Goal: Task Accomplishment & Management: Manage account settings

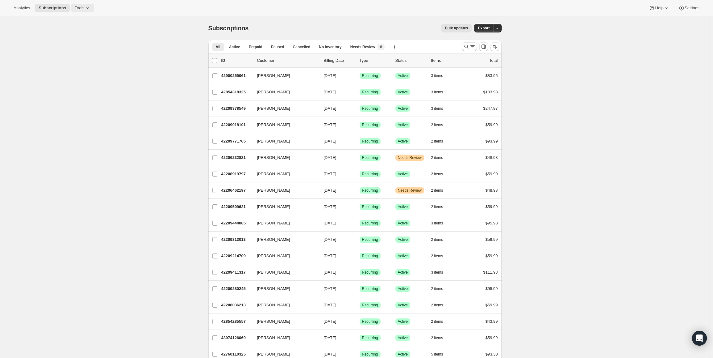
click at [78, 10] on button "Tools" at bounding box center [82, 8] width 23 height 9
click at [79, 17] on button "Subscription Plans" at bounding box center [80, 21] width 66 height 10
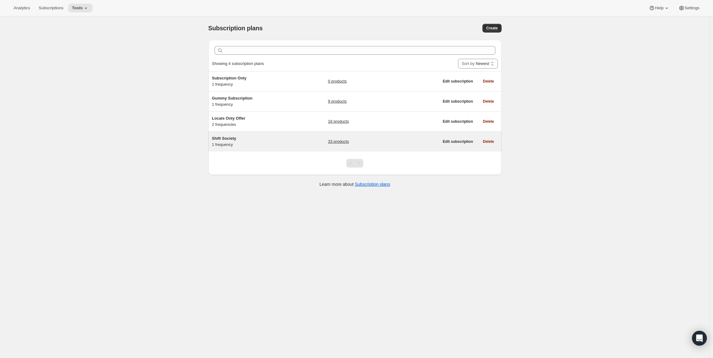
click at [259, 140] on h5 "Shift Society" at bounding box center [250, 138] width 77 height 6
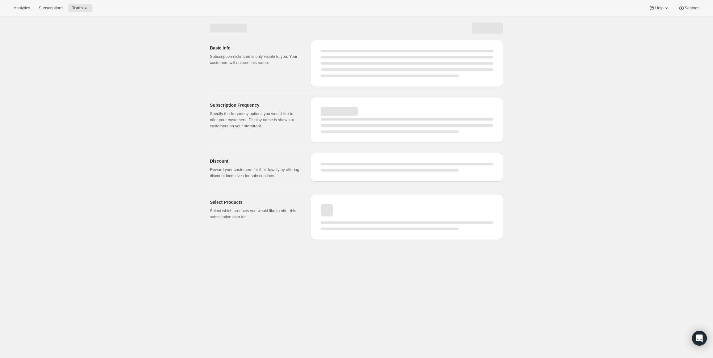
select select "WEEK"
select select "MONTH"
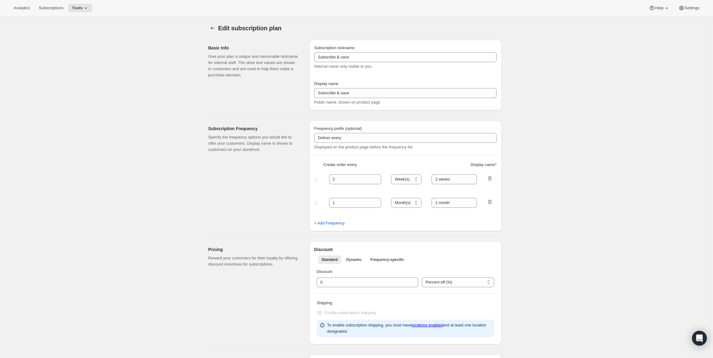
checkbox input "true"
type input "Shift Society"
type input "Join Shift Society & Save 20%"
type input "Deliver Every"
type input "4"
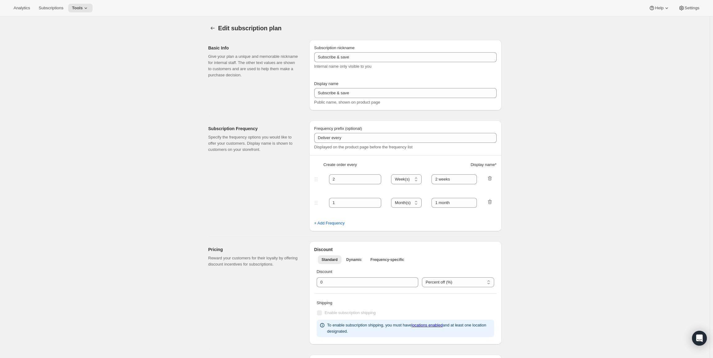
type input "4 weeks"
type input "20"
type input "<b>Shift Society</b><br>Free Shipping over $70<br>Change / Pause / Cancel Any T…"
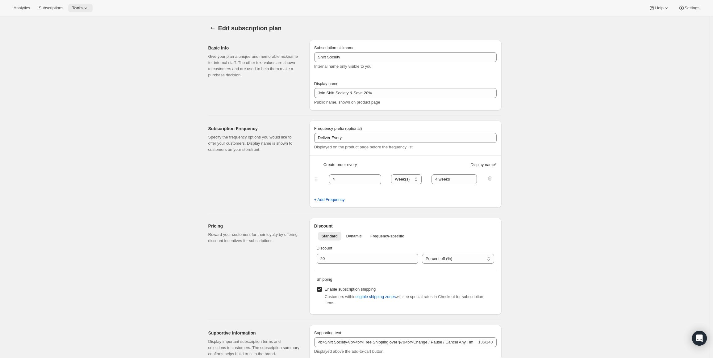
click at [76, 9] on span "Tools" at bounding box center [77, 8] width 11 height 5
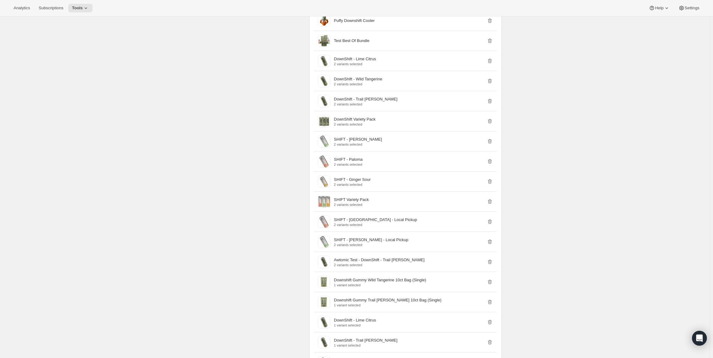
scroll to position [401, 0]
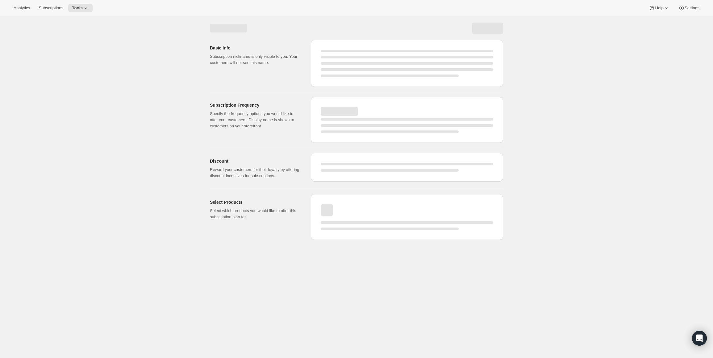
select select "WEEK"
select select "MONTH"
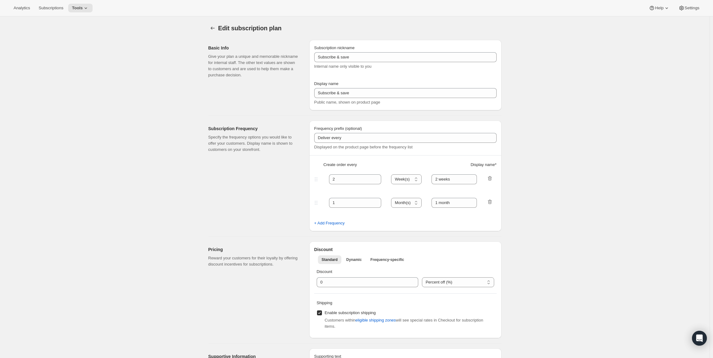
type input "Shift Society"
type input "Join Shift Society & Save 20%"
type input "Deliver Every"
type input "4"
type input "4 weeks"
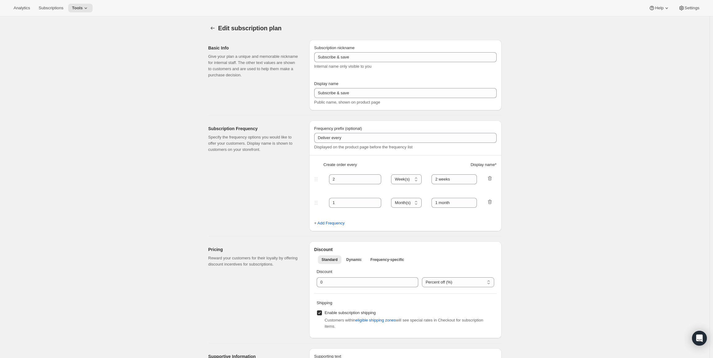
type input "20"
type input "<b>Shift Society</b><br>Free Shipping over $70<br>Change / Pause / Cancel Any T…"
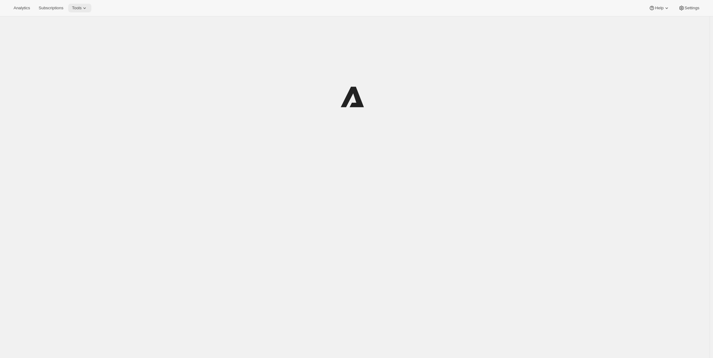
click at [85, 7] on icon at bounding box center [85, 8] width 6 height 6
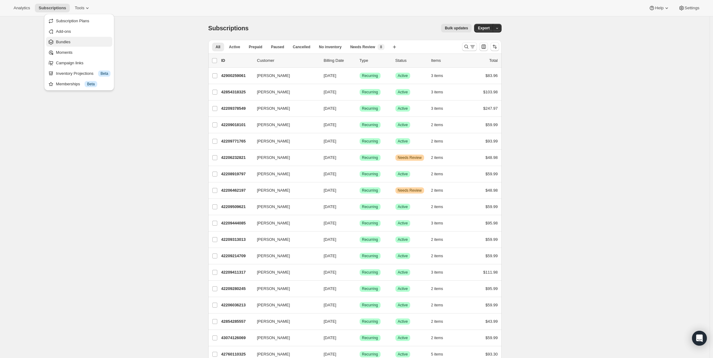
click at [82, 42] on span "Bundles" at bounding box center [83, 42] width 55 height 6
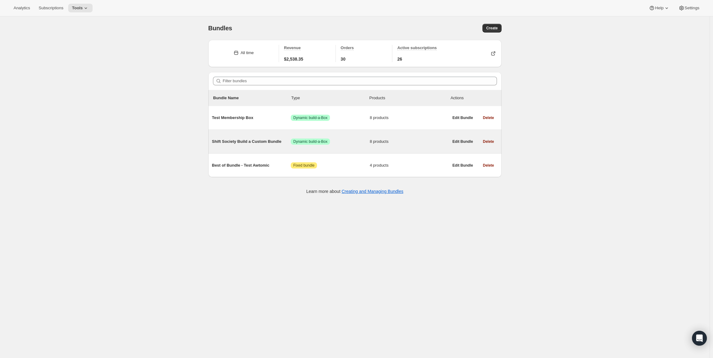
click at [246, 142] on span "Shift Society Build a Custom Bundle" at bounding box center [251, 141] width 79 height 6
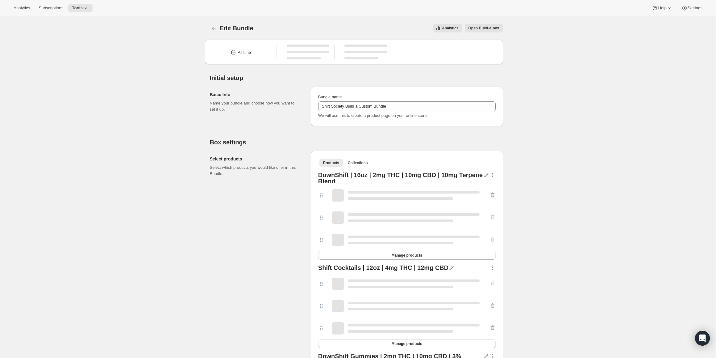
type input "Shift Society Build a Custom Bundle"
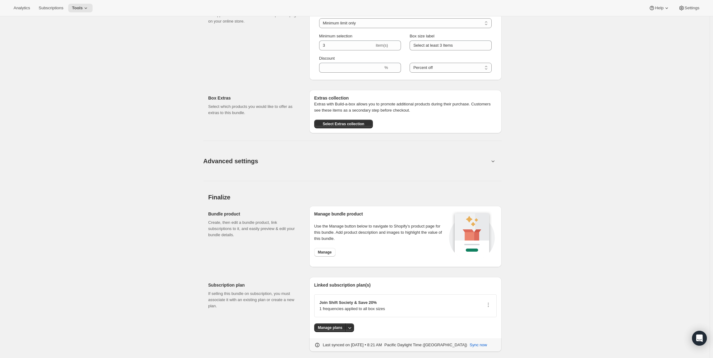
scroll to position [538, 0]
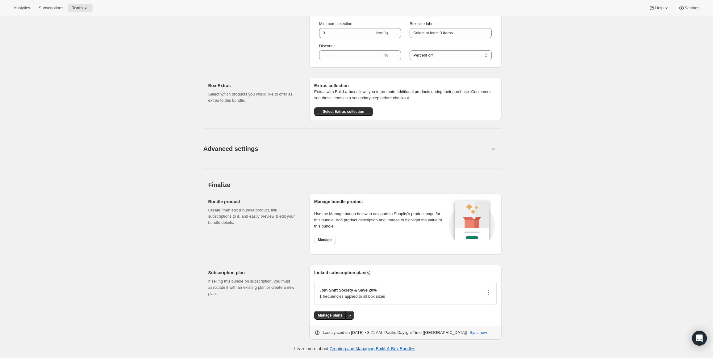
click at [489, 291] on icon "button" at bounding box center [488, 292] width 6 height 6
click at [485, 314] on span "Edit plan details" at bounding box center [482, 316] width 28 height 5
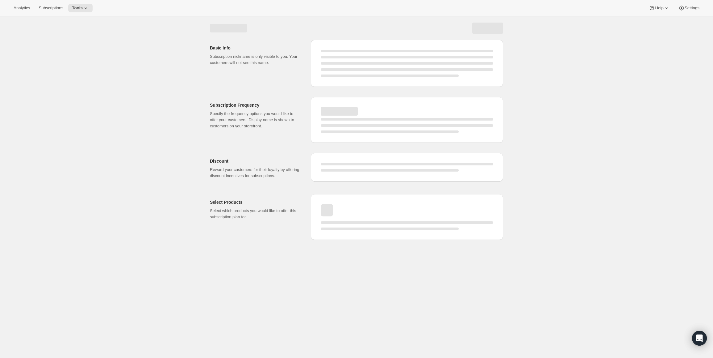
select select "WEEK"
select select "MONTH"
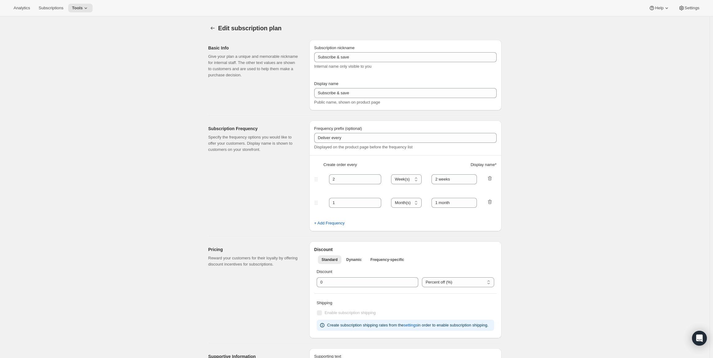
type input "Shift Society"
type input "Join Shift Society & Save 20%"
type input "Deliver Every"
type input "4"
type input "4 weeks"
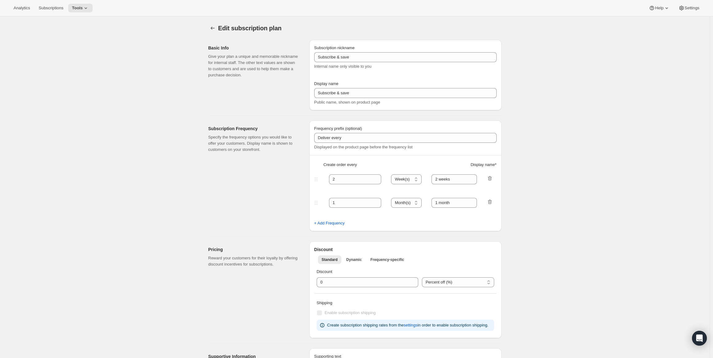
type input "20"
type input "<b>Shift Society</b><br>Free Shipping over $70<br>Change / Pause / Cancel Any T…"
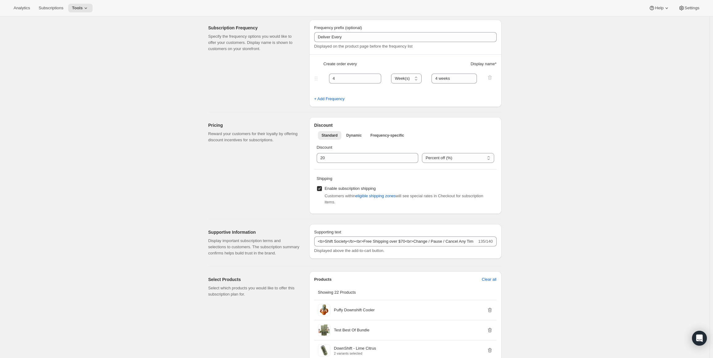
scroll to position [154, 0]
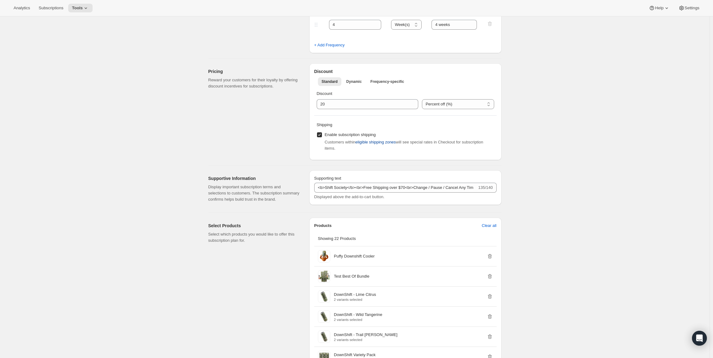
click at [382, 144] on span "eligible shipping zones" at bounding box center [376, 142] width 40 height 6
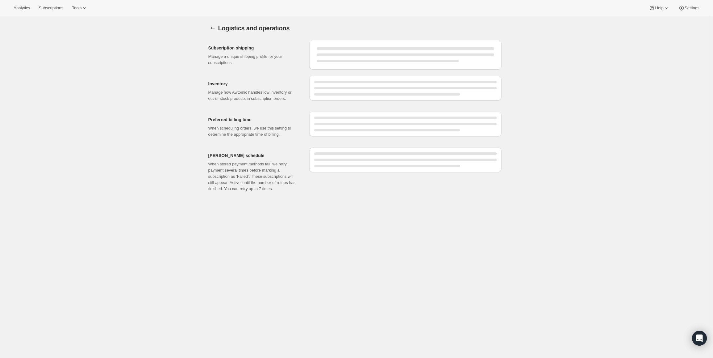
select select "07:00"
select select "DAY"
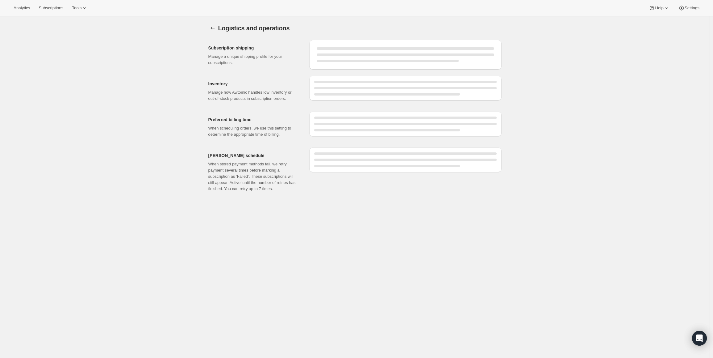
select select "DAY"
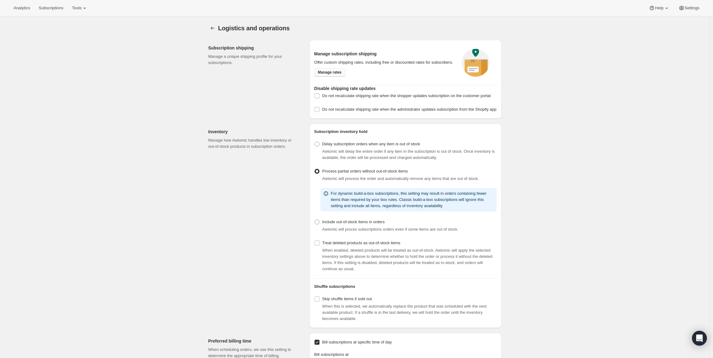
click at [339, 74] on span "Manage rates" at bounding box center [330, 72] width 24 height 5
click at [215, 28] on icon "Settings" at bounding box center [213, 28] width 6 height 6
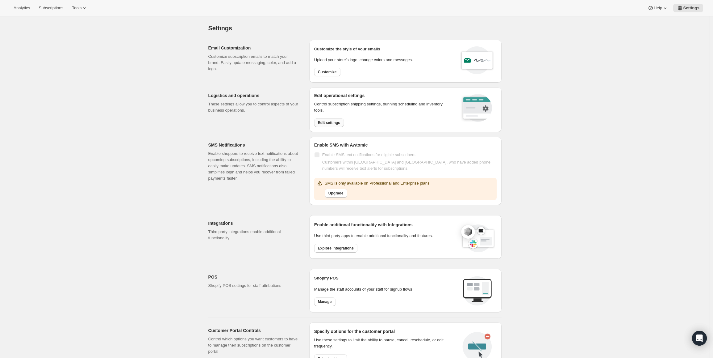
click at [334, 122] on span "Edit settings" at bounding box center [329, 122] width 22 height 5
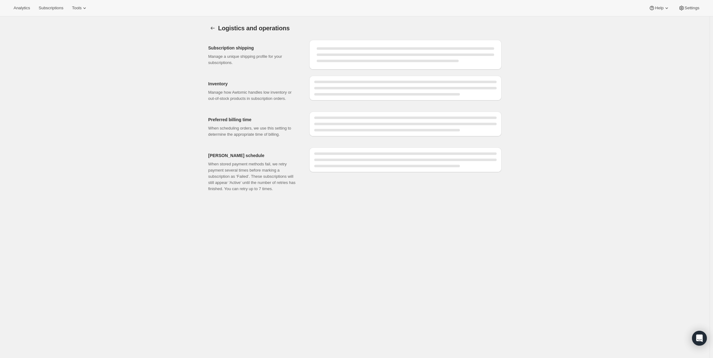
select select "07:00"
select select "DAY"
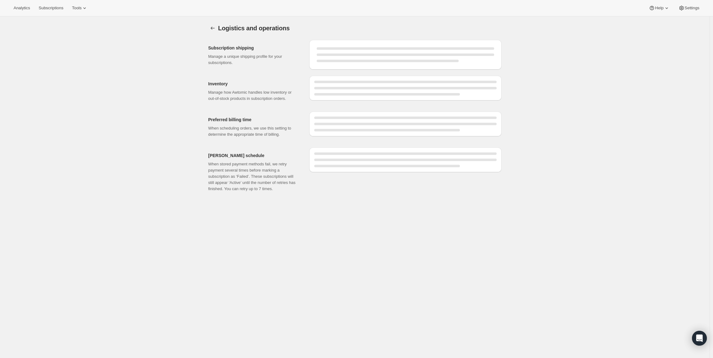
select select "DAY"
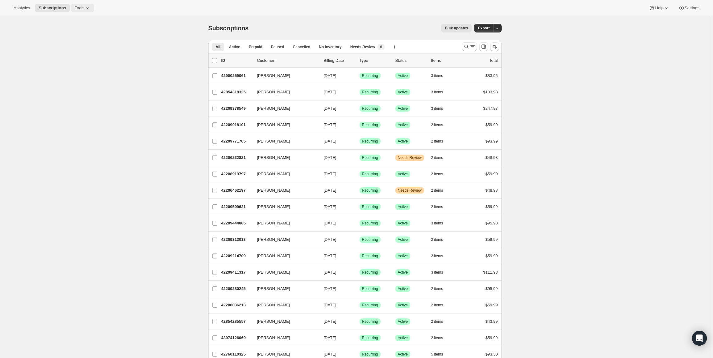
click at [75, 9] on span "Tools" at bounding box center [80, 8] width 10 height 5
click at [699, 6] on button "Settings" at bounding box center [689, 8] width 28 height 9
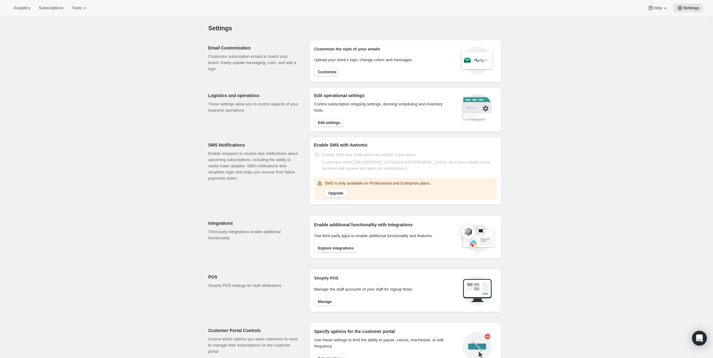
click at [336, 122] on span "Edit settings" at bounding box center [329, 122] width 22 height 5
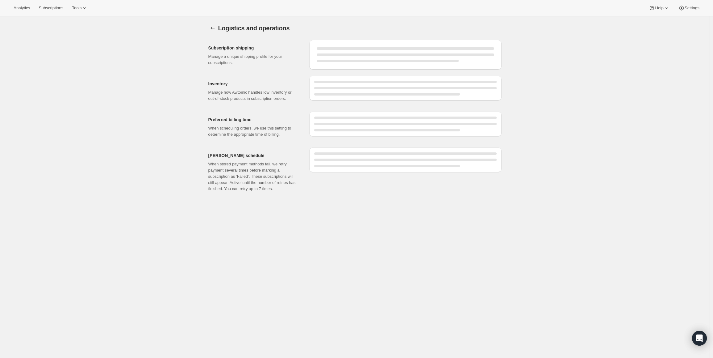
select select "07:00"
select select "DAY"
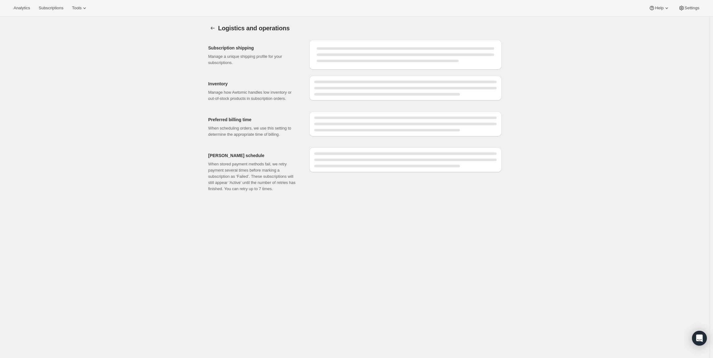
select select "DAY"
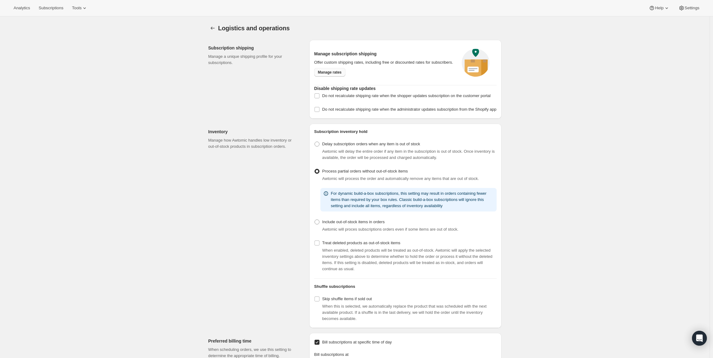
click at [329, 73] on span "Manage rates" at bounding box center [330, 72] width 24 height 5
click at [698, 332] on div "Open Intercom Messenger" at bounding box center [700, 338] width 16 height 16
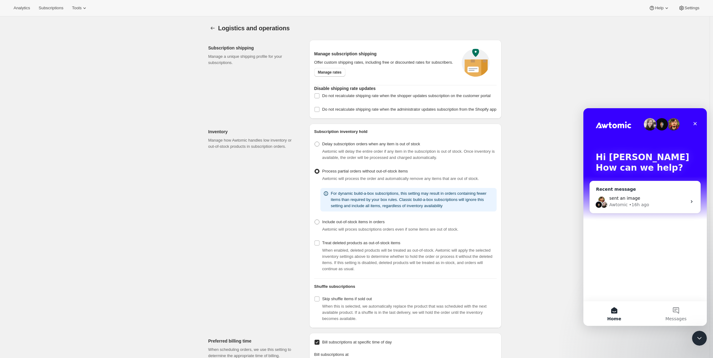
click at [642, 193] on div "sent an image Awtomic • 16h ago" at bounding box center [645, 201] width 111 height 23
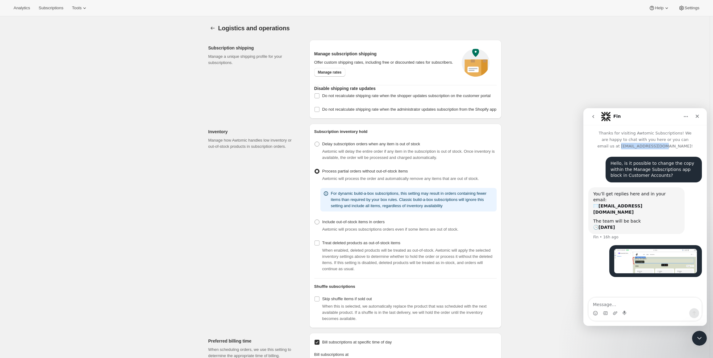
drag, startPoint x: 679, startPoint y: 147, endPoint x: 638, endPoint y: 146, distance: 41.4
click at [638, 146] on p "Thanks for visiting Awtomic Subscriptions! We are happy to chat with you here o…" at bounding box center [645, 137] width 123 height 24
copy p "support@awtomic.com"
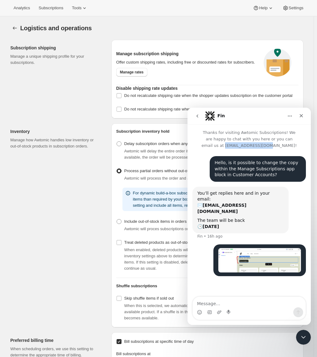
click at [282, 251] on img "jesse says…" at bounding box center [260, 260] width 83 height 24
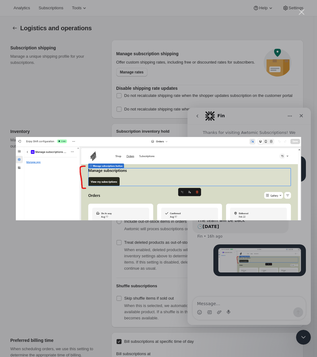
click at [203, 96] on div "Intercom messenger" at bounding box center [158, 178] width 317 height 357
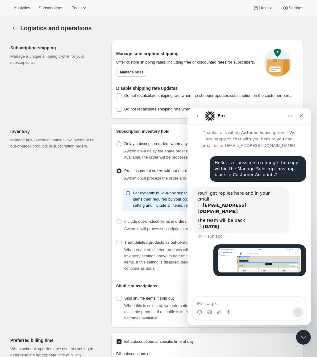
click at [238, 167] on div "Hello, is it possible to change the copy within the Manage Subscriptions app bl…" at bounding box center [258, 169] width 86 height 18
click at [238, 168] on div "Hello, is it possible to change the copy within the Manage Subscriptions app bl…" at bounding box center [258, 169] width 86 height 18
click at [235, 163] on div "Hello, is it possible to change the copy within the Manage Subscriptions app bl…" at bounding box center [258, 169] width 86 height 18
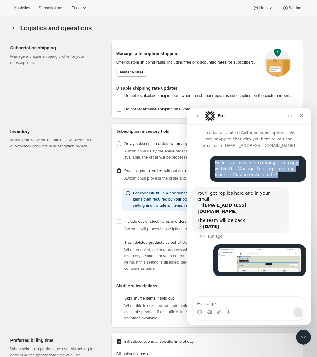
click at [235, 163] on div "Hello, is it possible to change the copy within the Manage Subscriptions app bl…" at bounding box center [258, 169] width 86 height 18
copy div "Hello, is it possible to change the copy within the Manage Subscriptions app bl…"
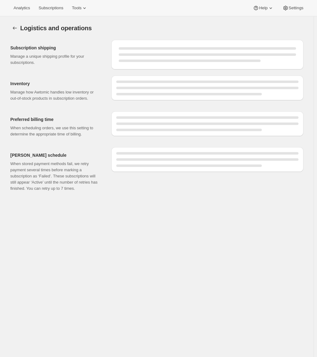
select select "07:00"
select select "DAY"
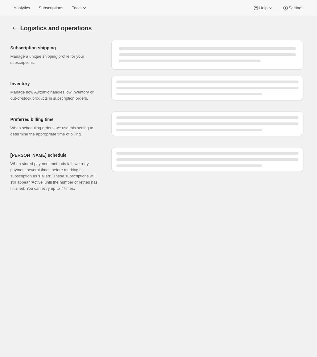
select select "DAY"
